Goal: Information Seeking & Learning: Learn about a topic

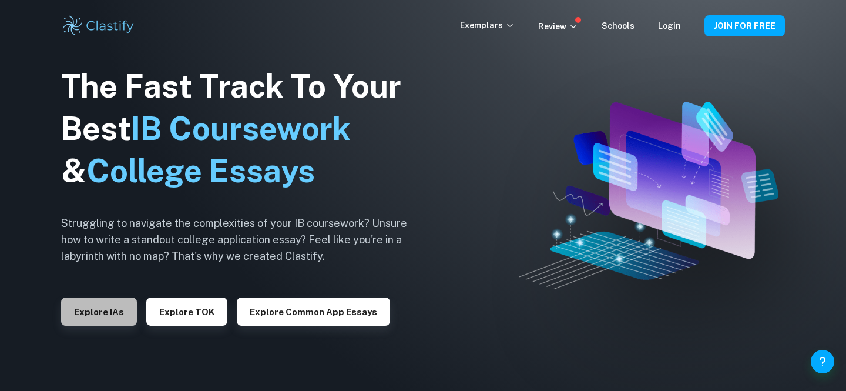
click at [109, 317] on button "Explore IAs" at bounding box center [99, 311] width 76 height 28
click at [573, 26] on icon at bounding box center [573, 26] width 9 height 9
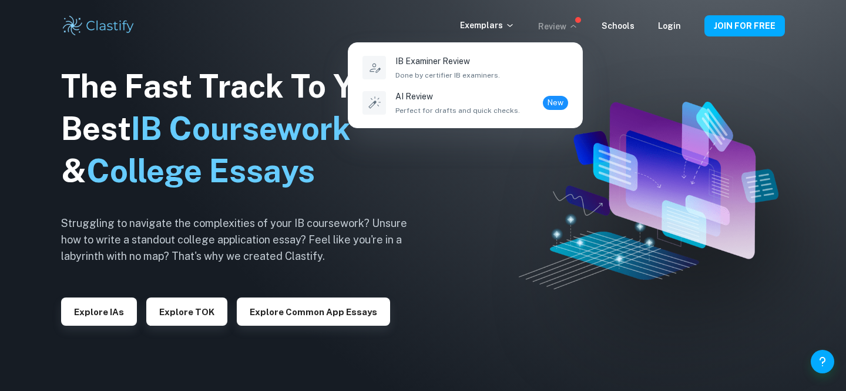
click at [573, 26] on div at bounding box center [423, 195] width 846 height 391
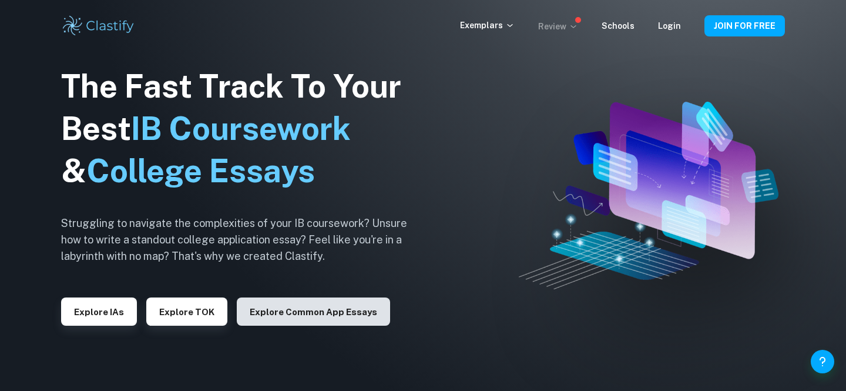
click at [309, 305] on button "Explore Common App essays" at bounding box center [313, 311] width 153 height 28
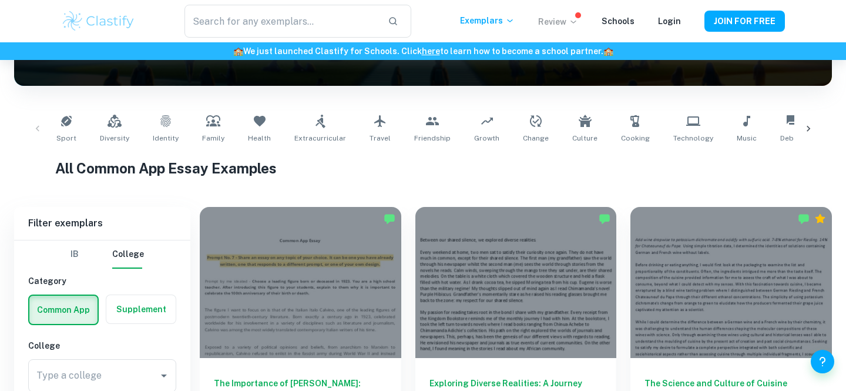
scroll to position [320, 0]
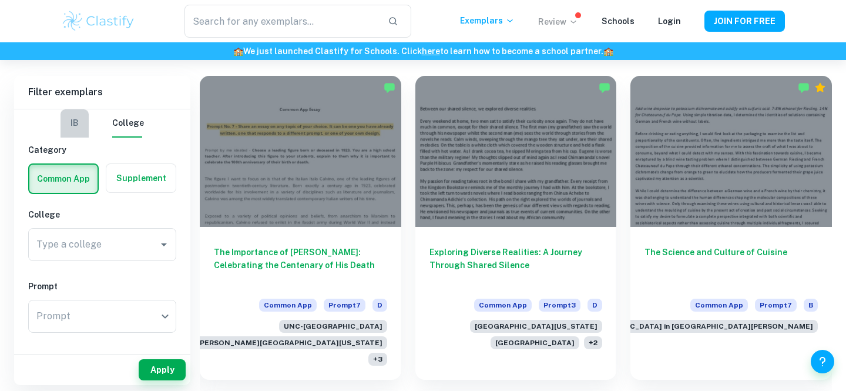
click at [79, 126] on button "IB" at bounding box center [75, 123] width 28 height 28
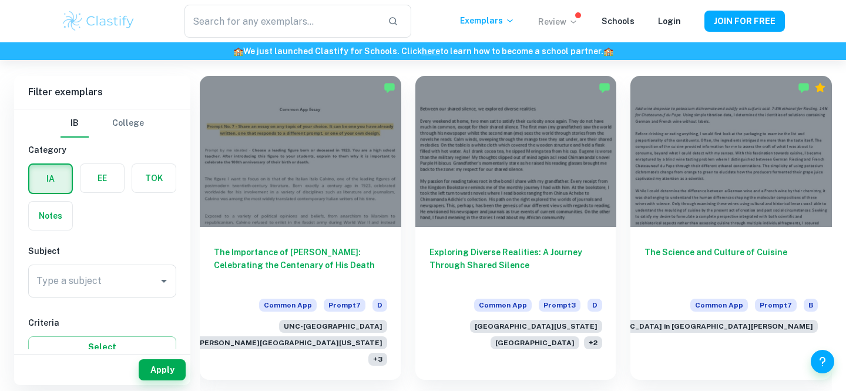
click at [102, 175] on label "button" at bounding box center [102, 178] width 43 height 28
click at [0, 0] on input "radio" at bounding box center [0, 0] width 0 height 0
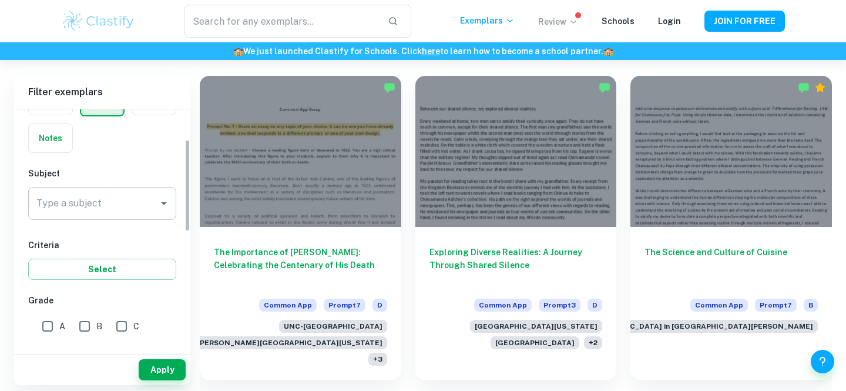
scroll to position [78, 0]
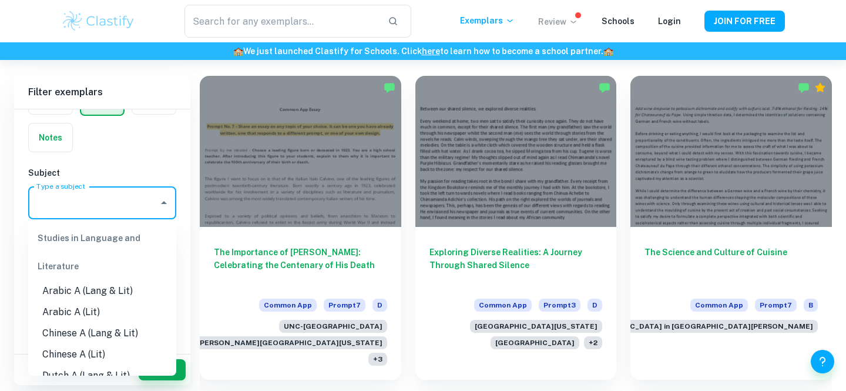
click at [124, 204] on input "Type a subject" at bounding box center [93, 203] width 120 height 22
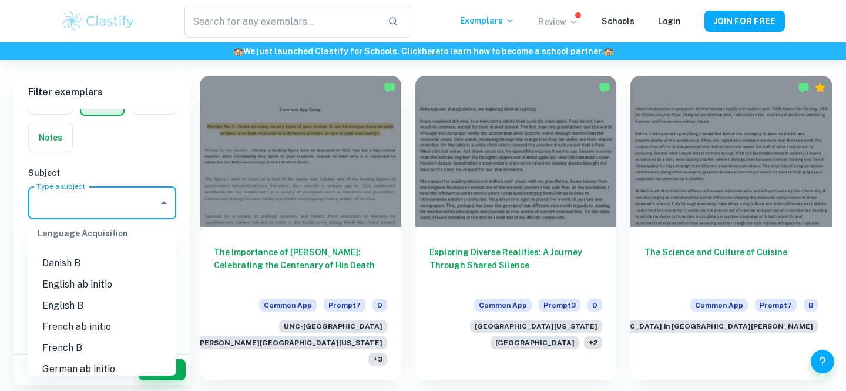
scroll to position [656, 0]
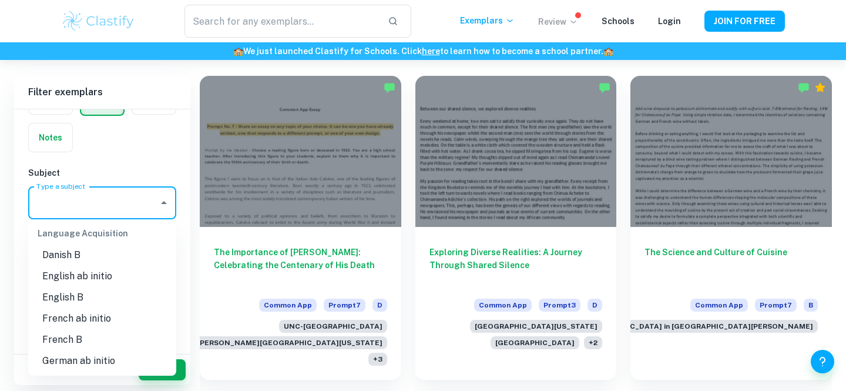
click at [68, 295] on li "English B" at bounding box center [102, 297] width 148 height 21
type input "English B"
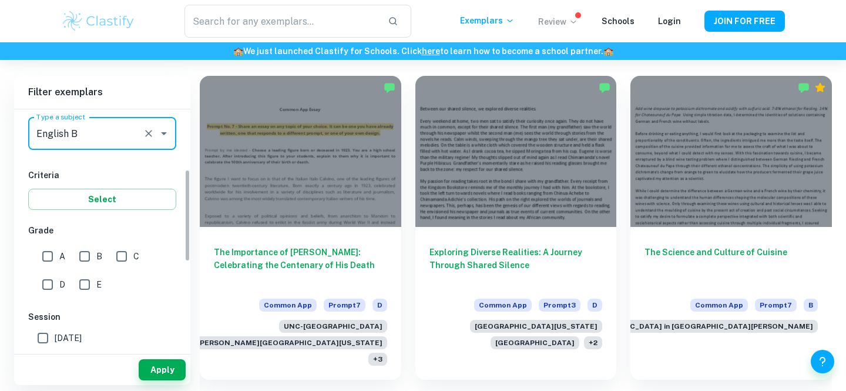
scroll to position [157, 0]
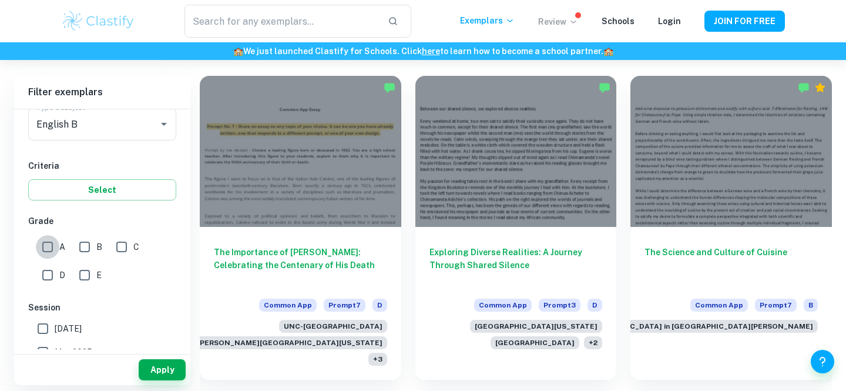
click at [46, 243] on input "A" at bounding box center [48, 247] width 24 height 24
checkbox input "true"
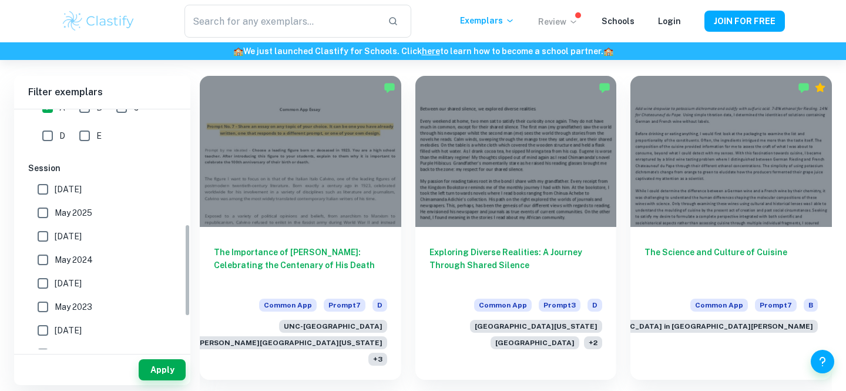
scroll to position [299, 0]
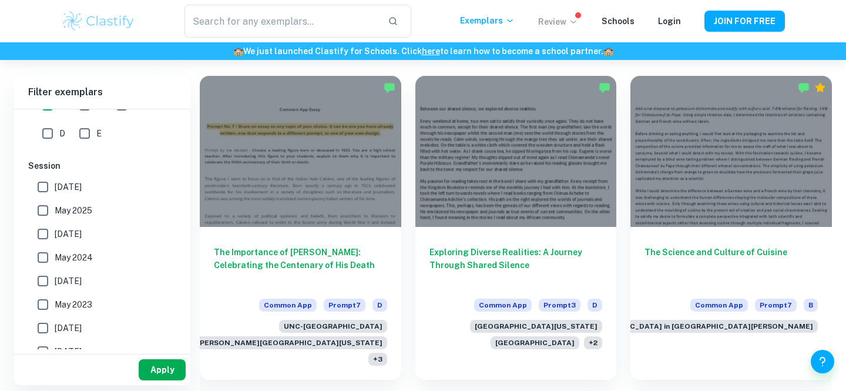
click at [155, 364] on button "Apply" at bounding box center [162, 369] width 47 height 21
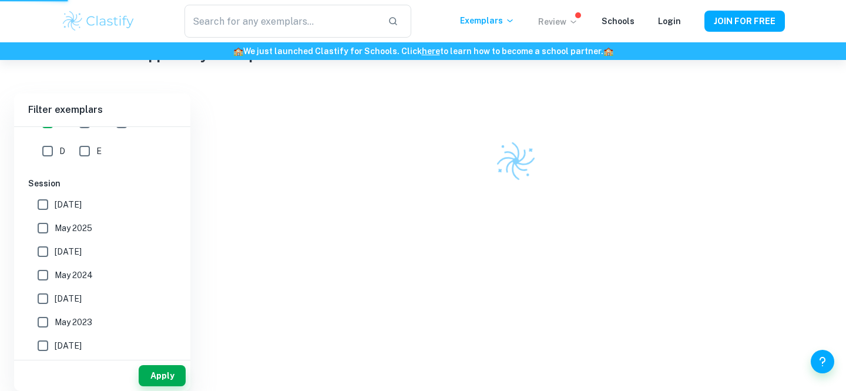
scroll to position [273, 0]
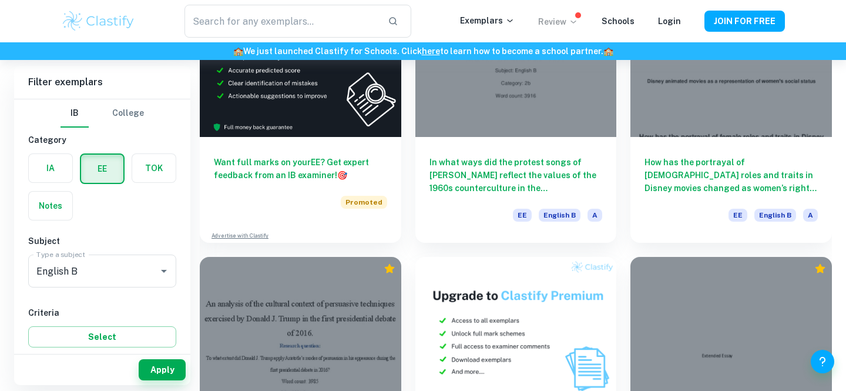
scroll to position [1793, 0]
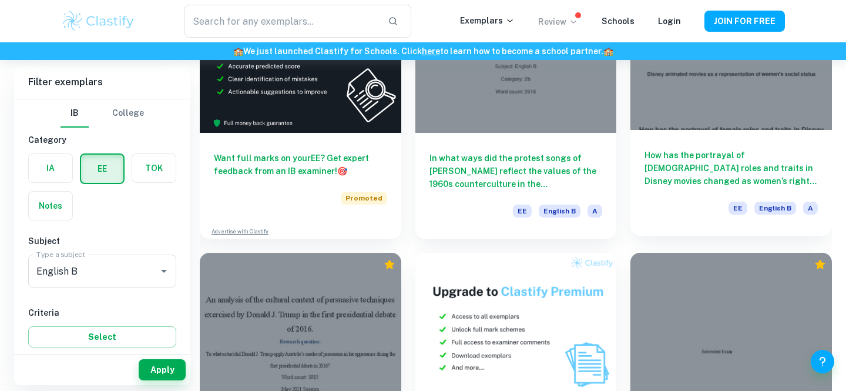
click at [743, 173] on h6 "How has the portrayal of [DEMOGRAPHIC_DATA] roles and traits in Disney movies c…" at bounding box center [731, 168] width 173 height 39
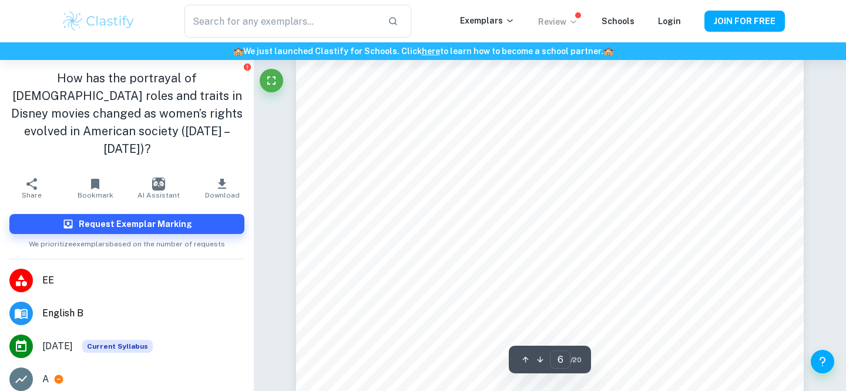
scroll to position [3831, 0]
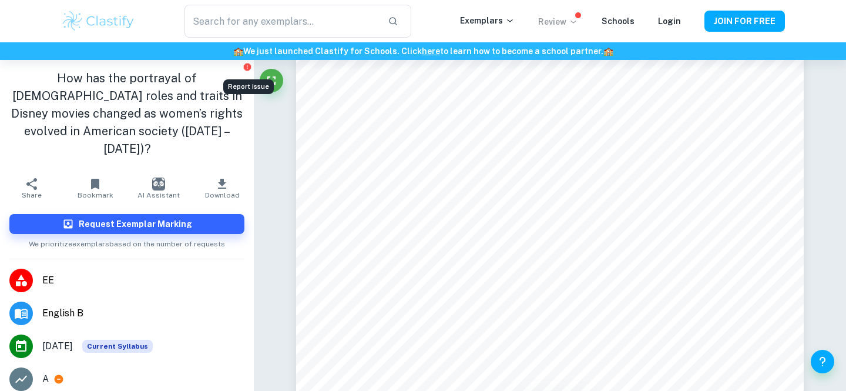
click at [247, 66] on icon "Report issue" at bounding box center [247, 66] width 9 height 9
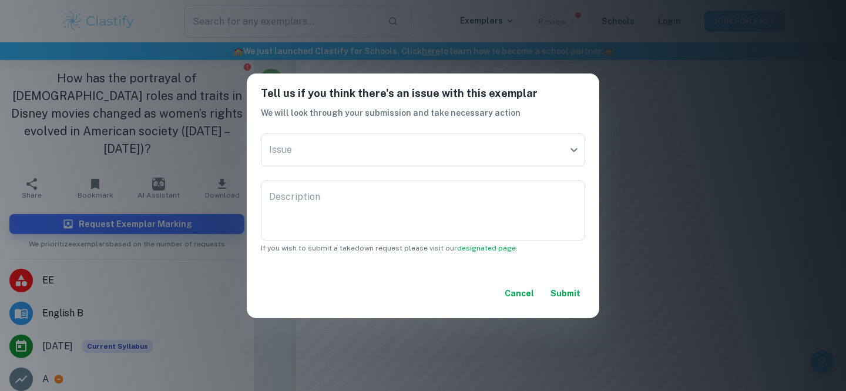
click at [521, 287] on button "Cancel" at bounding box center [519, 293] width 39 height 21
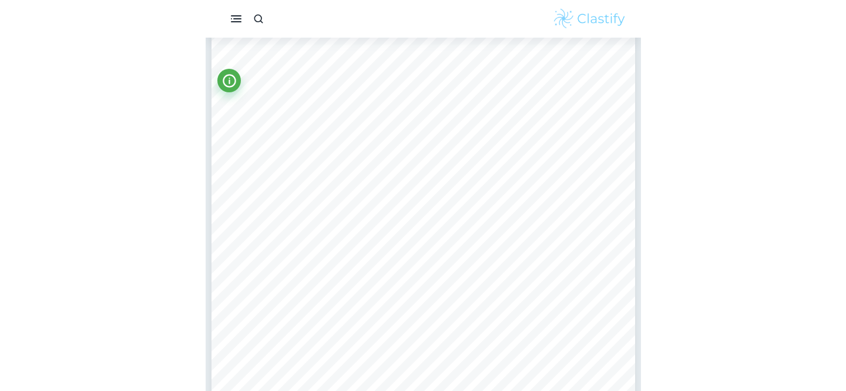
scroll to position [3236, 0]
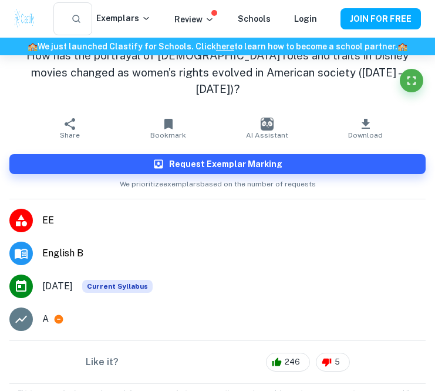
type input "5"
